Goal: Navigation & Orientation: Find specific page/section

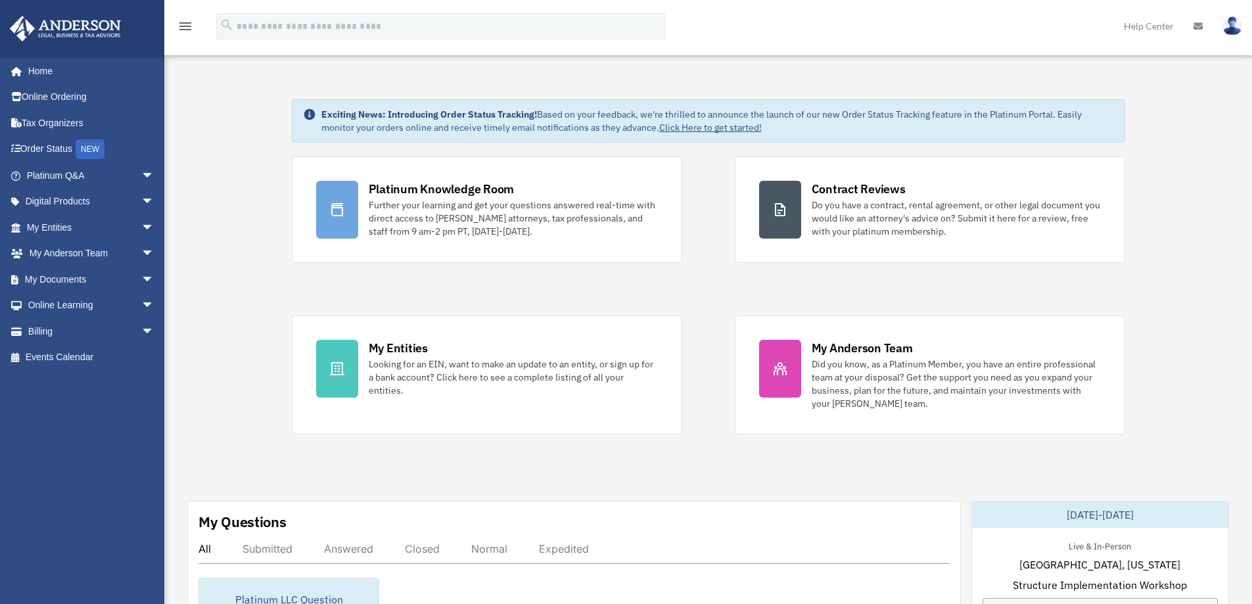
click at [49, 76] on link "Home" at bounding box center [88, 71] width 158 height 26
click at [49, 75] on link "Home" at bounding box center [88, 71] width 158 height 26
click at [41, 70] on link "Home" at bounding box center [88, 71] width 158 height 26
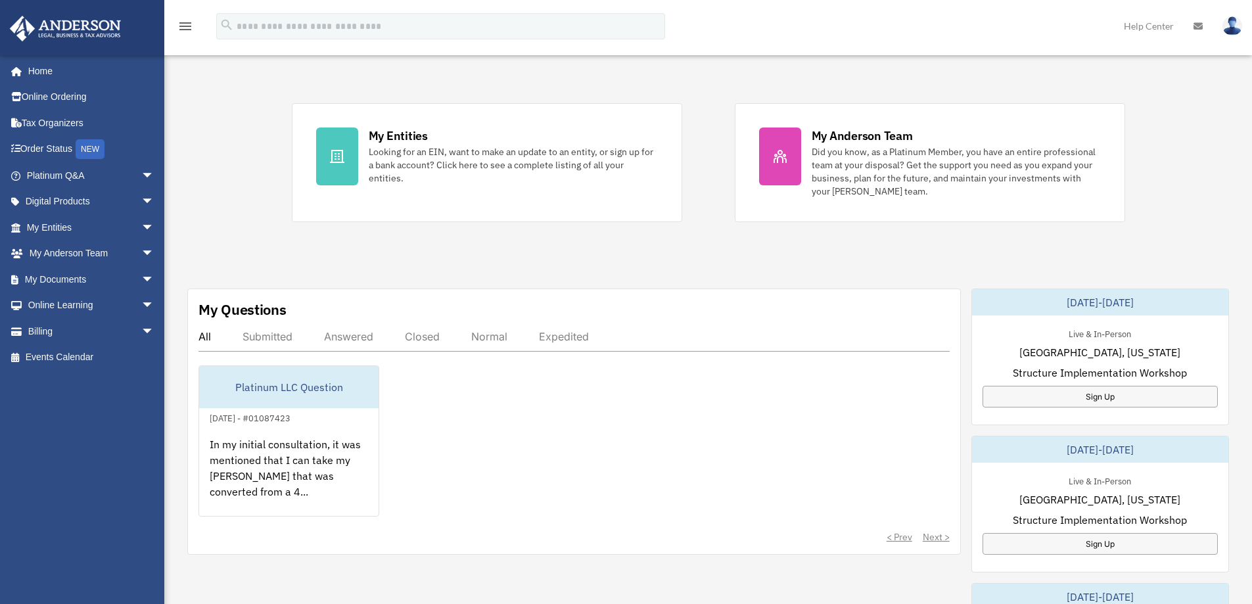
scroll to position [263, 0]
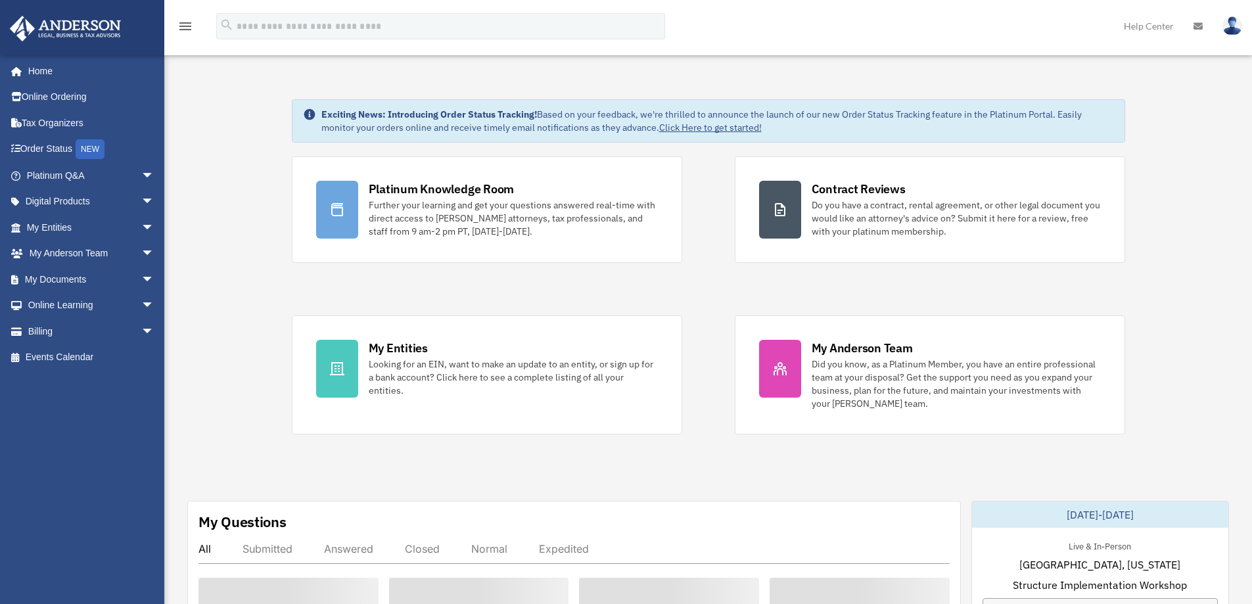
click at [49, 73] on link "Home" at bounding box center [88, 71] width 158 height 26
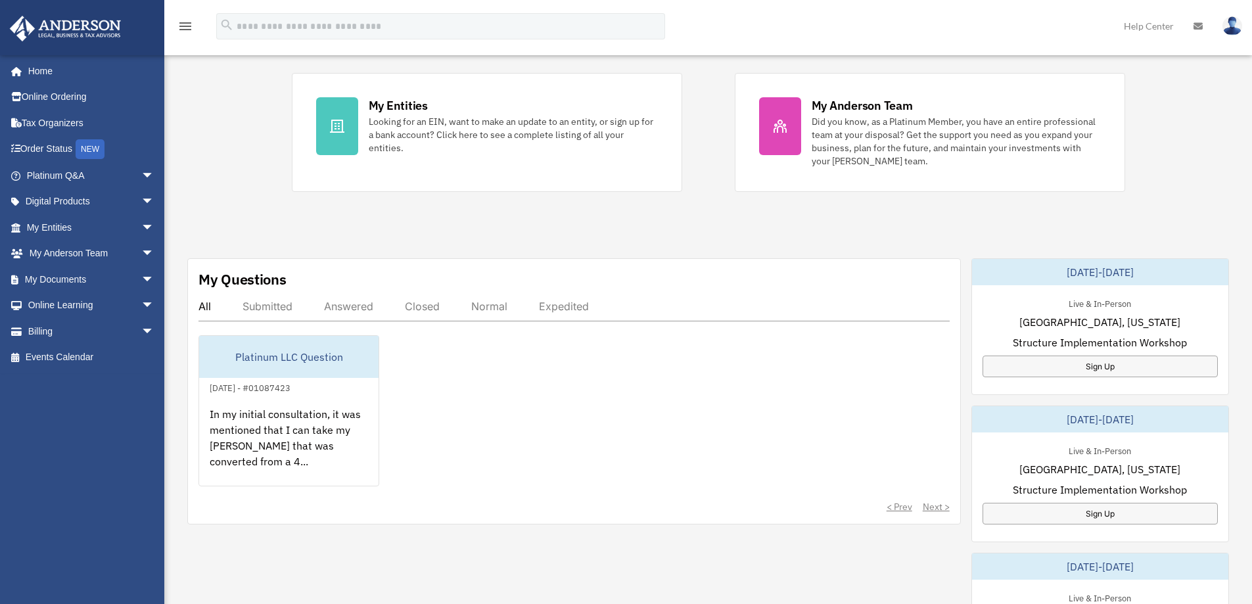
scroll to position [263, 0]
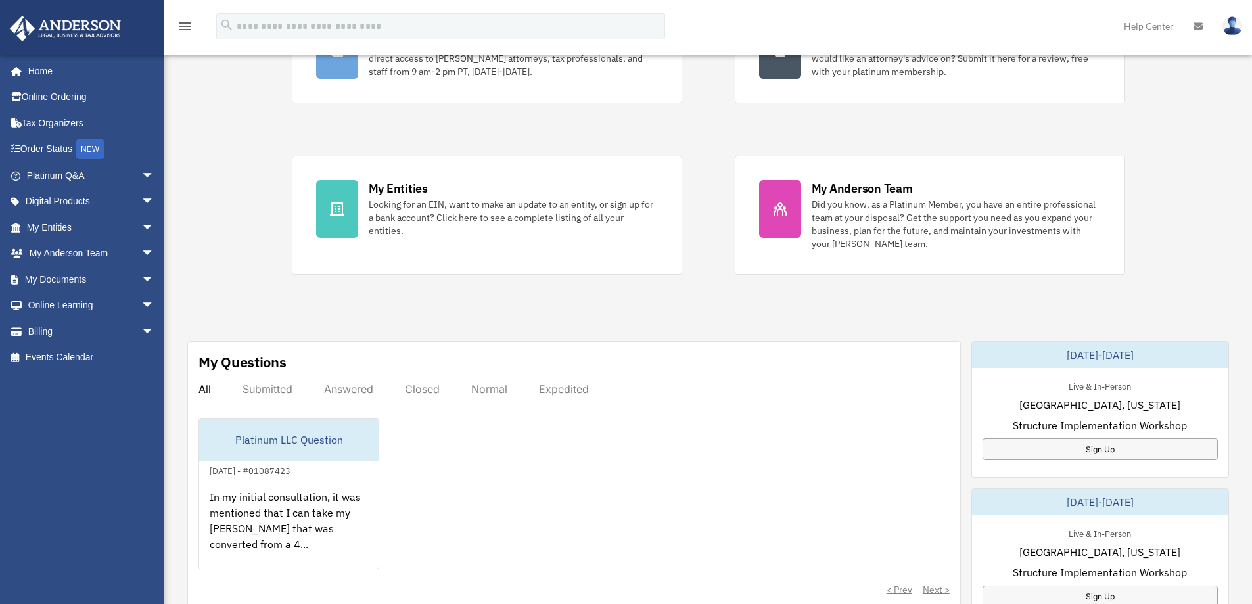
scroll to position [197, 0]
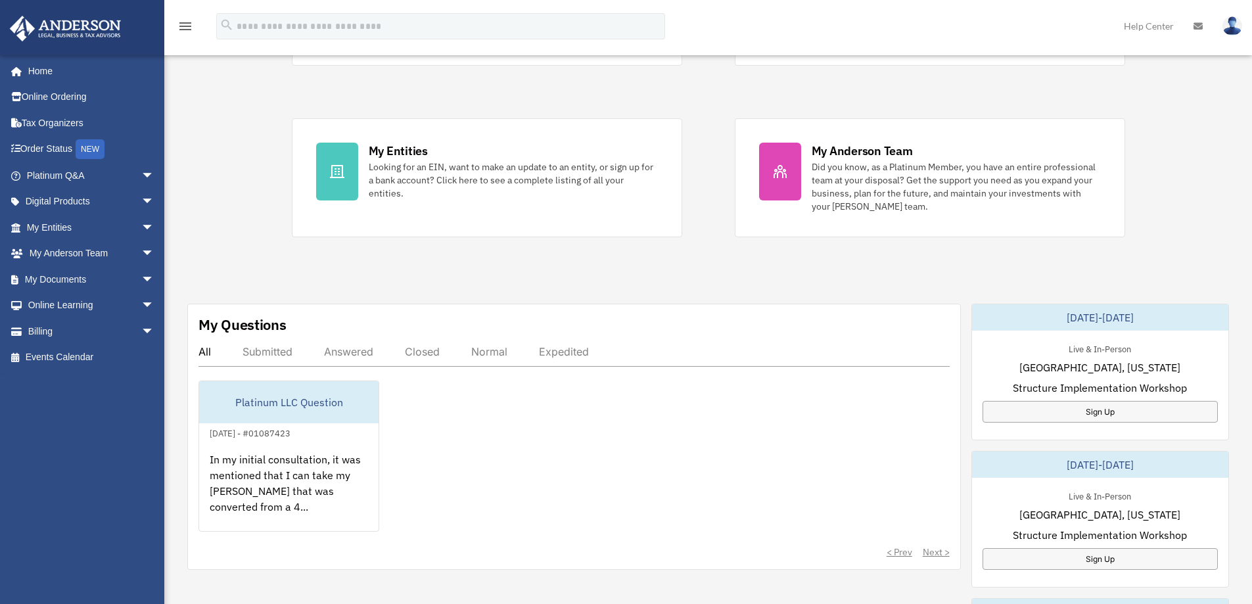
click at [52, 95] on link "Online Ordering" at bounding box center [91, 97] width 165 height 26
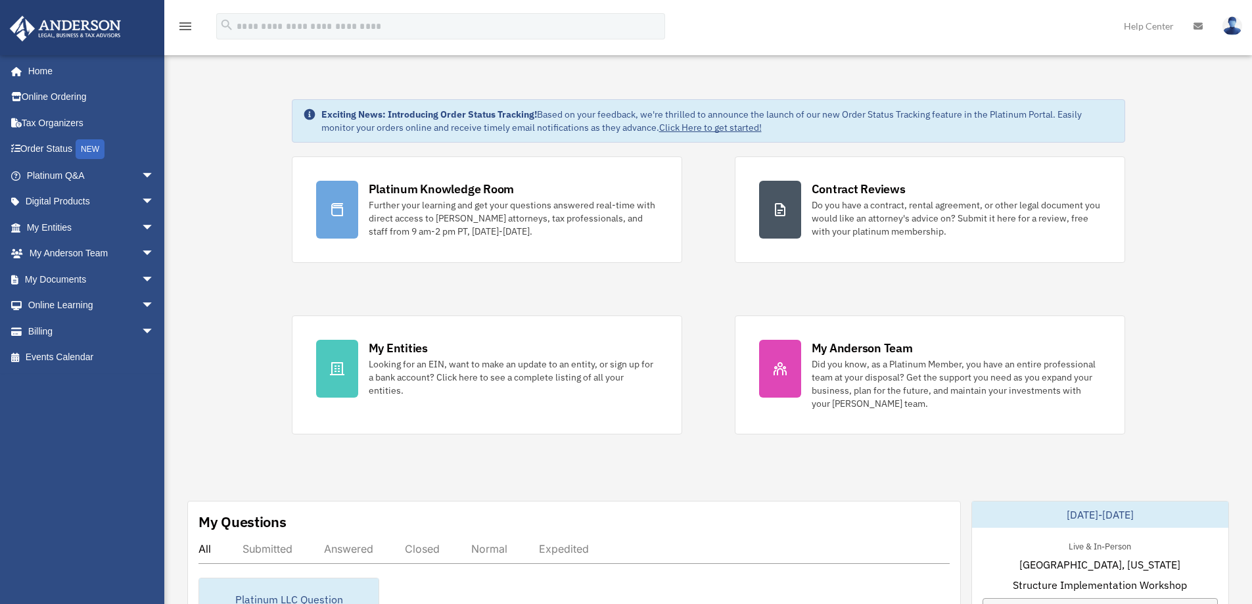
click at [141, 204] on span "arrow_drop_down" at bounding box center [154, 202] width 26 height 27
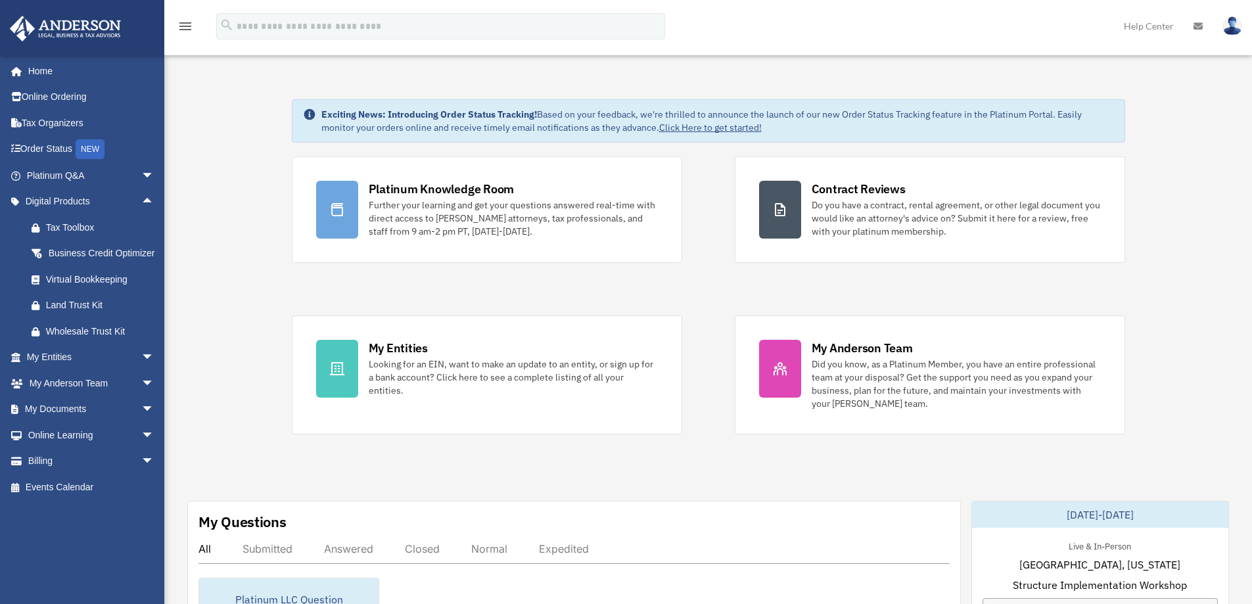
click at [141, 204] on span "arrow_drop_up" at bounding box center [154, 202] width 26 height 27
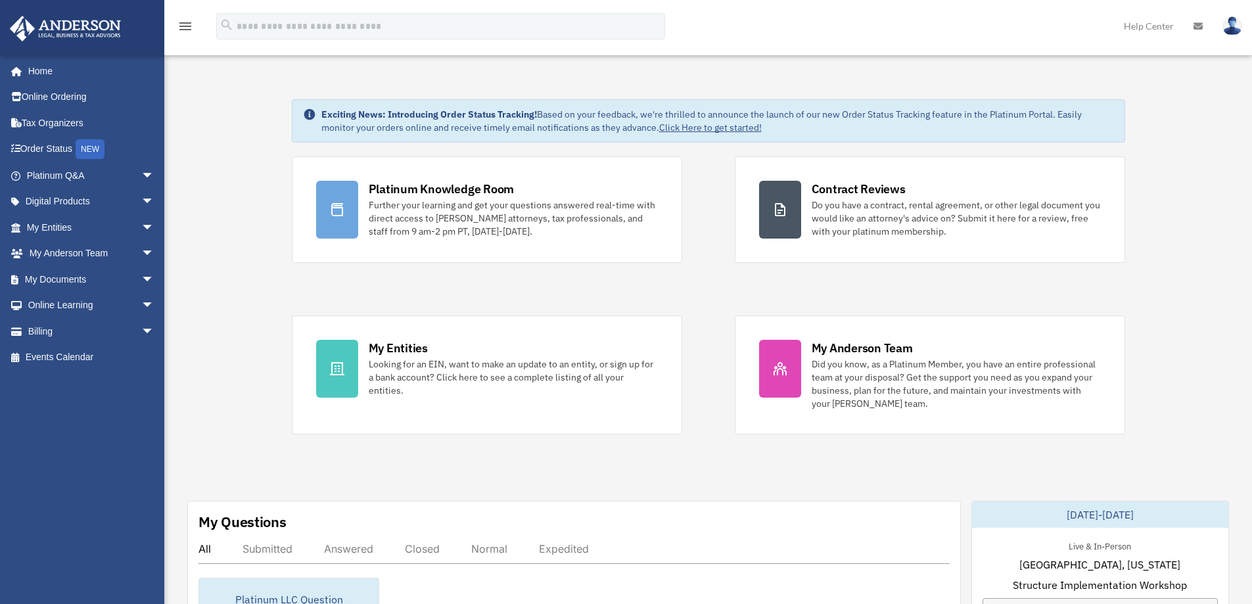
click at [141, 204] on span "arrow_drop_down" at bounding box center [154, 202] width 26 height 27
